Goal: Complete application form

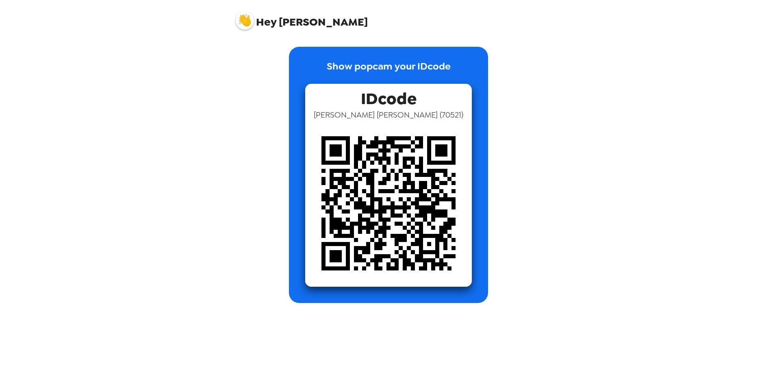
click at [404, 111] on span "[PERSON_NAME] ( 70521 )" at bounding box center [389, 114] width 150 height 11
click at [430, 59] on p "Show popcam your IDcode" at bounding box center [389, 71] width 124 height 25
click at [408, 103] on span "IDcode" at bounding box center [389, 97] width 56 height 26
click at [248, 23] on img at bounding box center [245, 20] width 18 height 18
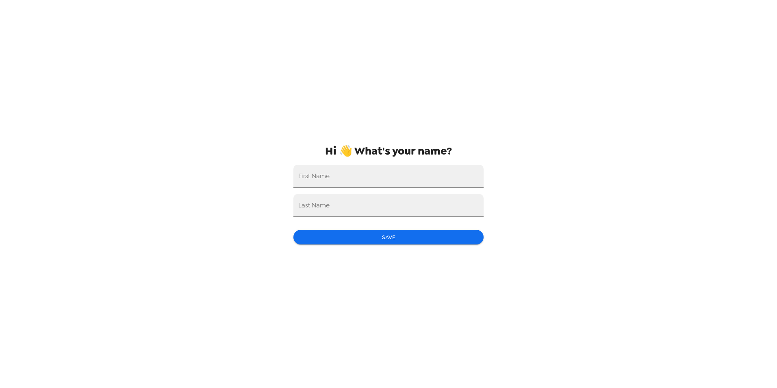
click at [313, 180] on input "First Name" at bounding box center [388, 176] width 190 height 23
type input "[PERSON_NAME]"
click at [386, 204] on input "Last Name" at bounding box center [388, 205] width 190 height 23
type input "[PERSON_NAME]"
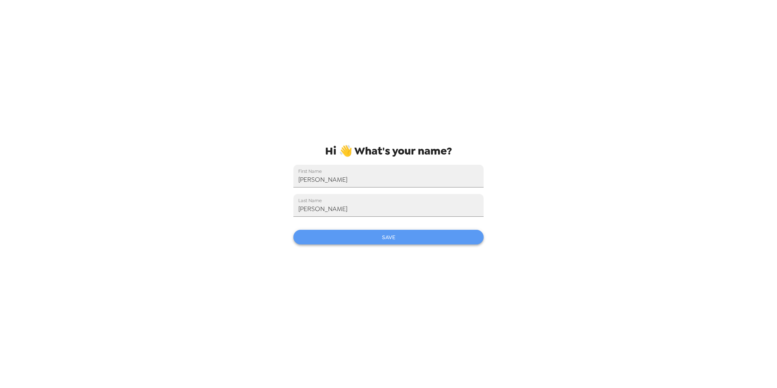
click at [430, 232] on button "Save" at bounding box center [388, 237] width 190 height 15
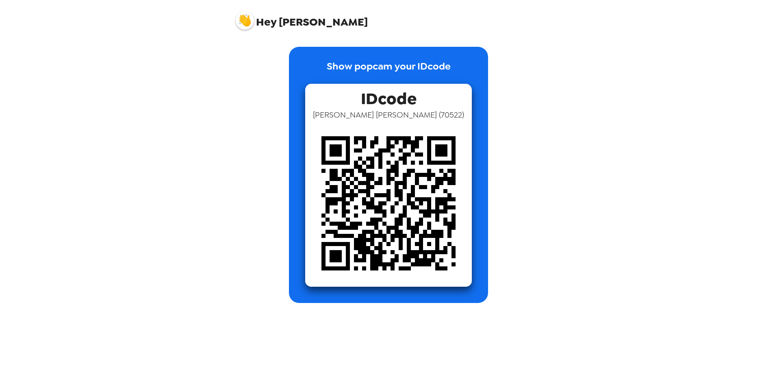
click at [405, 71] on p "Show popcam your IDcode" at bounding box center [389, 71] width 124 height 25
